Goal: Transaction & Acquisition: Purchase product/service

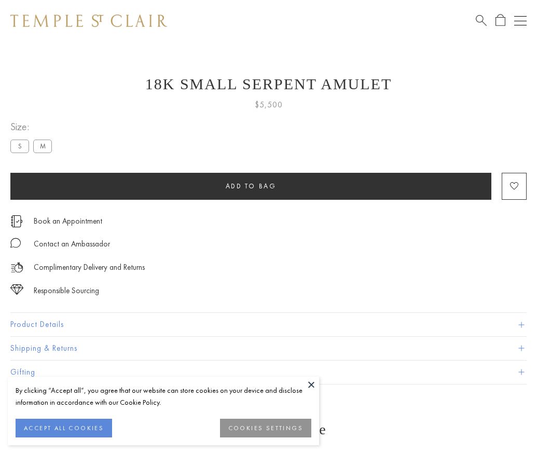
click at [251, 186] on span "Add to bag" at bounding box center [251, 186] width 51 height 9
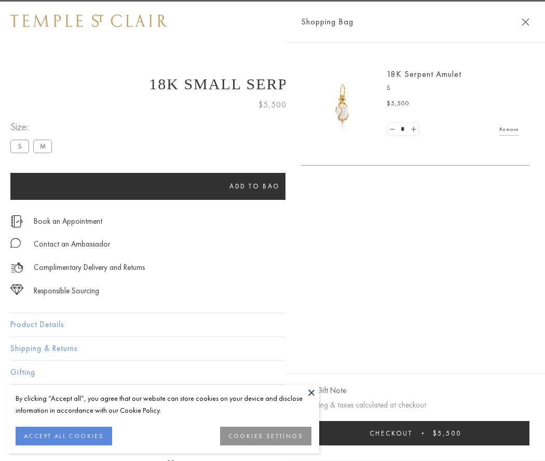
click at [434, 433] on button "Checkout $5,500" at bounding box center [415, 433] width 228 height 24
